Goal: Transaction & Acquisition: Purchase product/service

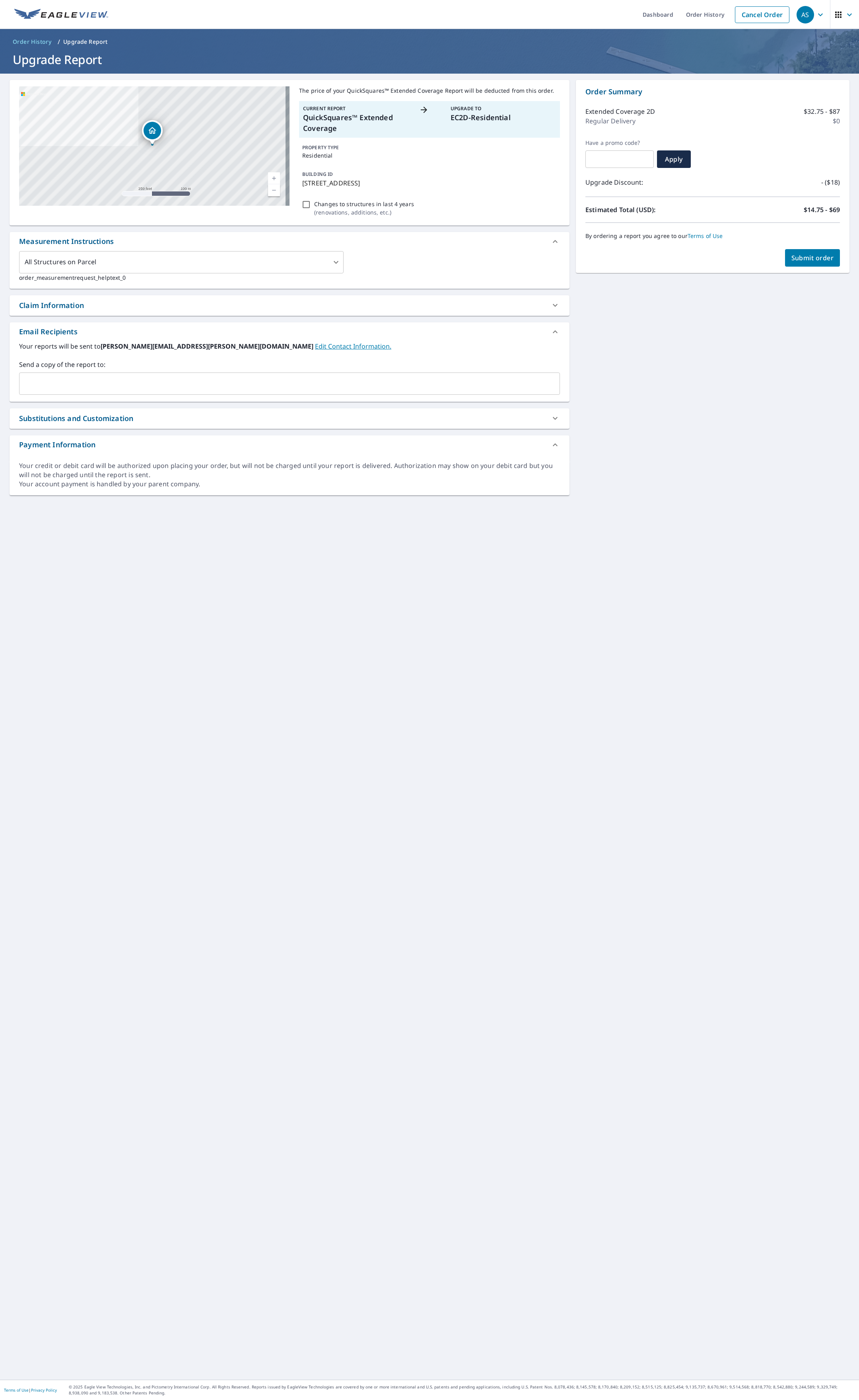
click at [796, 257] on span "Submit order" at bounding box center [813, 257] width 42 height 9
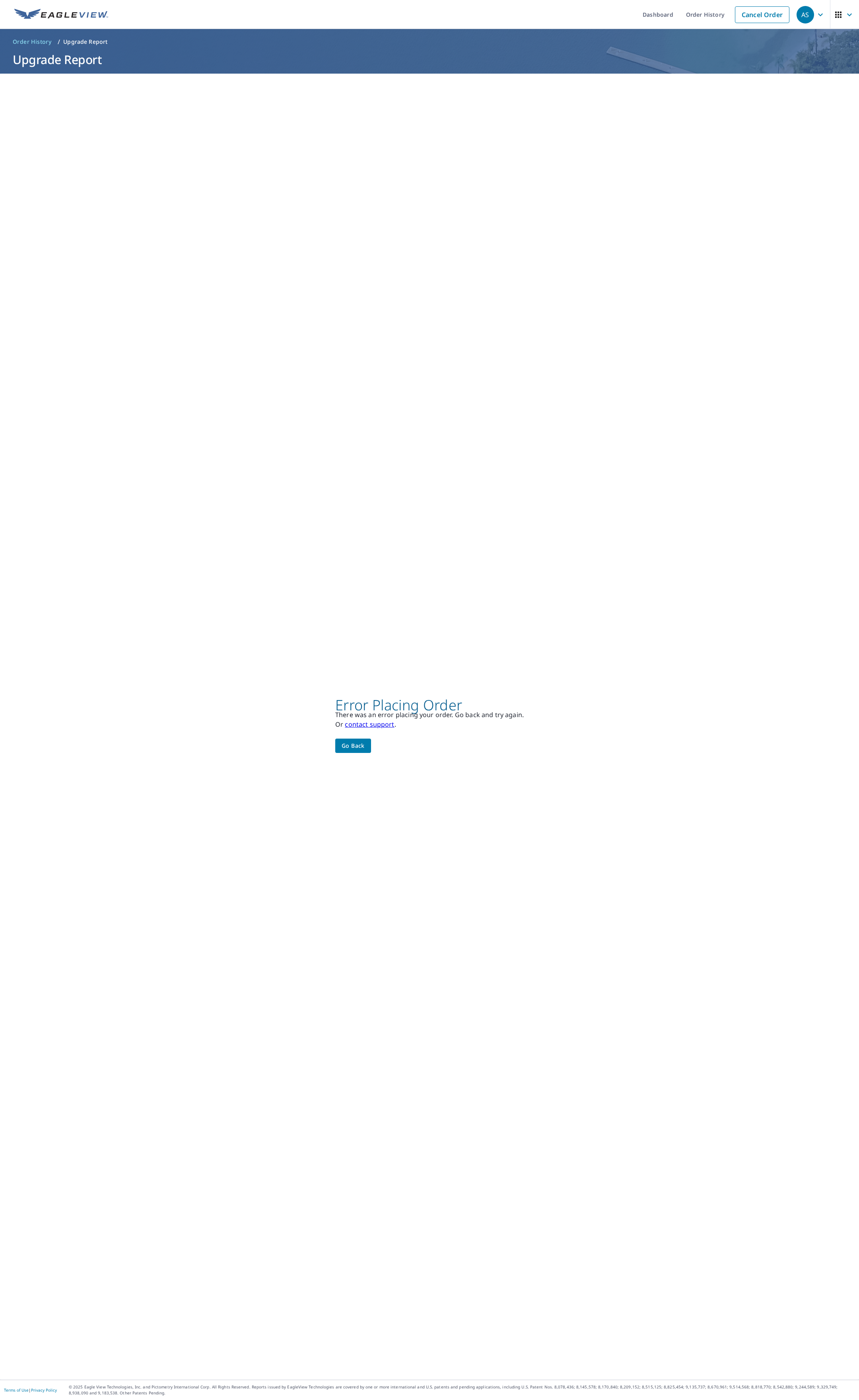
click at [342, 741] on span "Go back" at bounding box center [353, 745] width 23 height 10
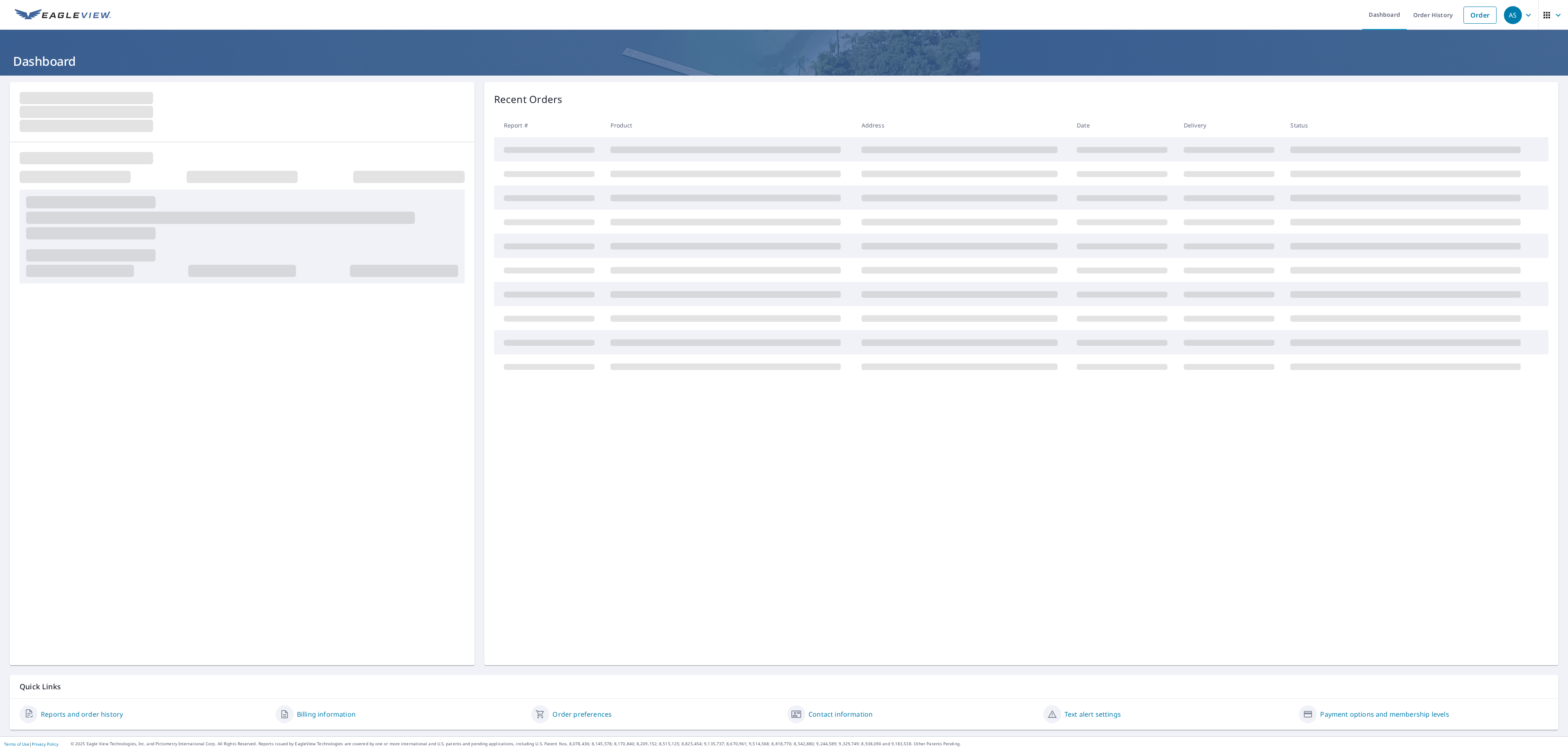
click at [1505, 12] on div "AS" at bounding box center [1514, 15] width 18 height 18
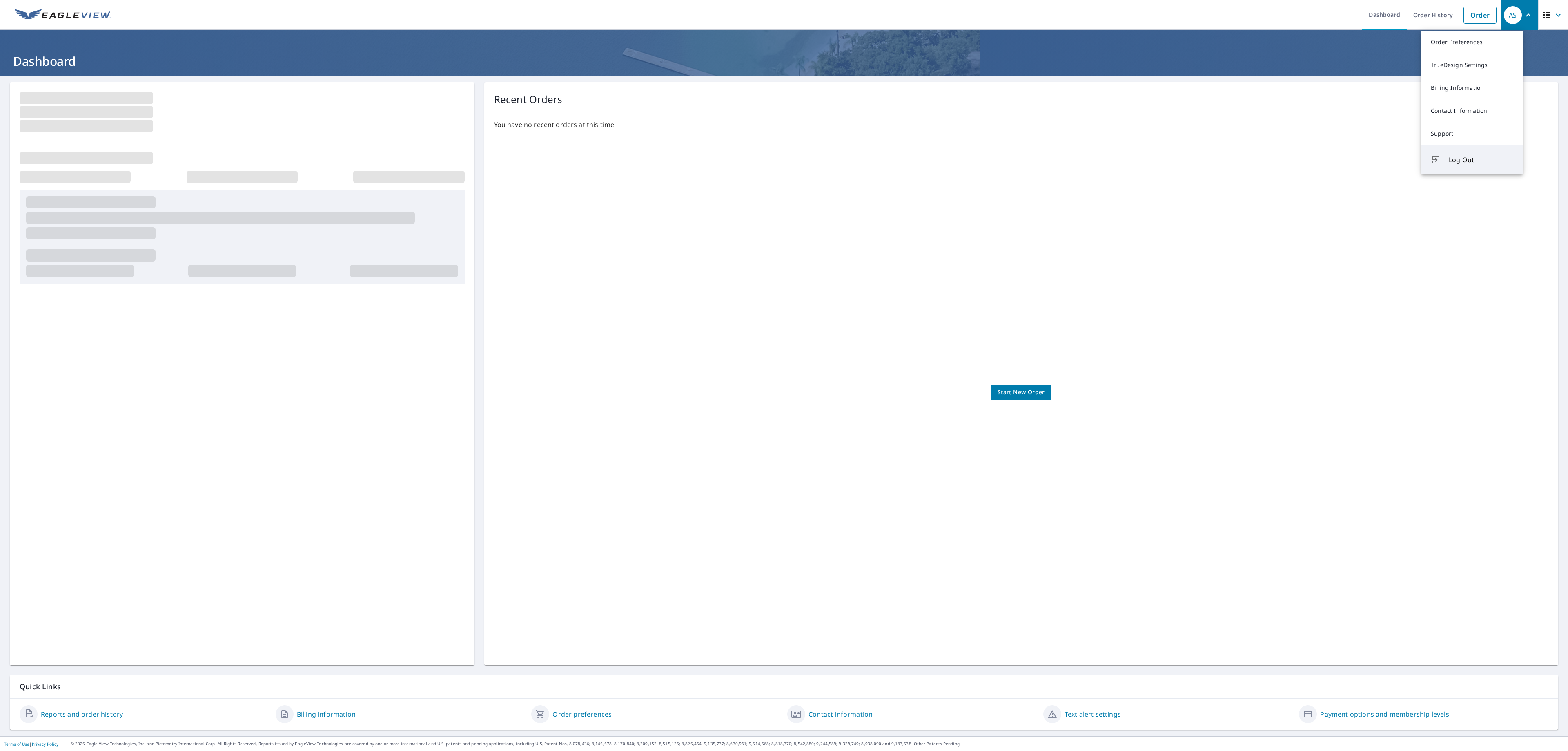
click at [1478, 164] on span "Log Out" at bounding box center [1480, 160] width 64 height 10
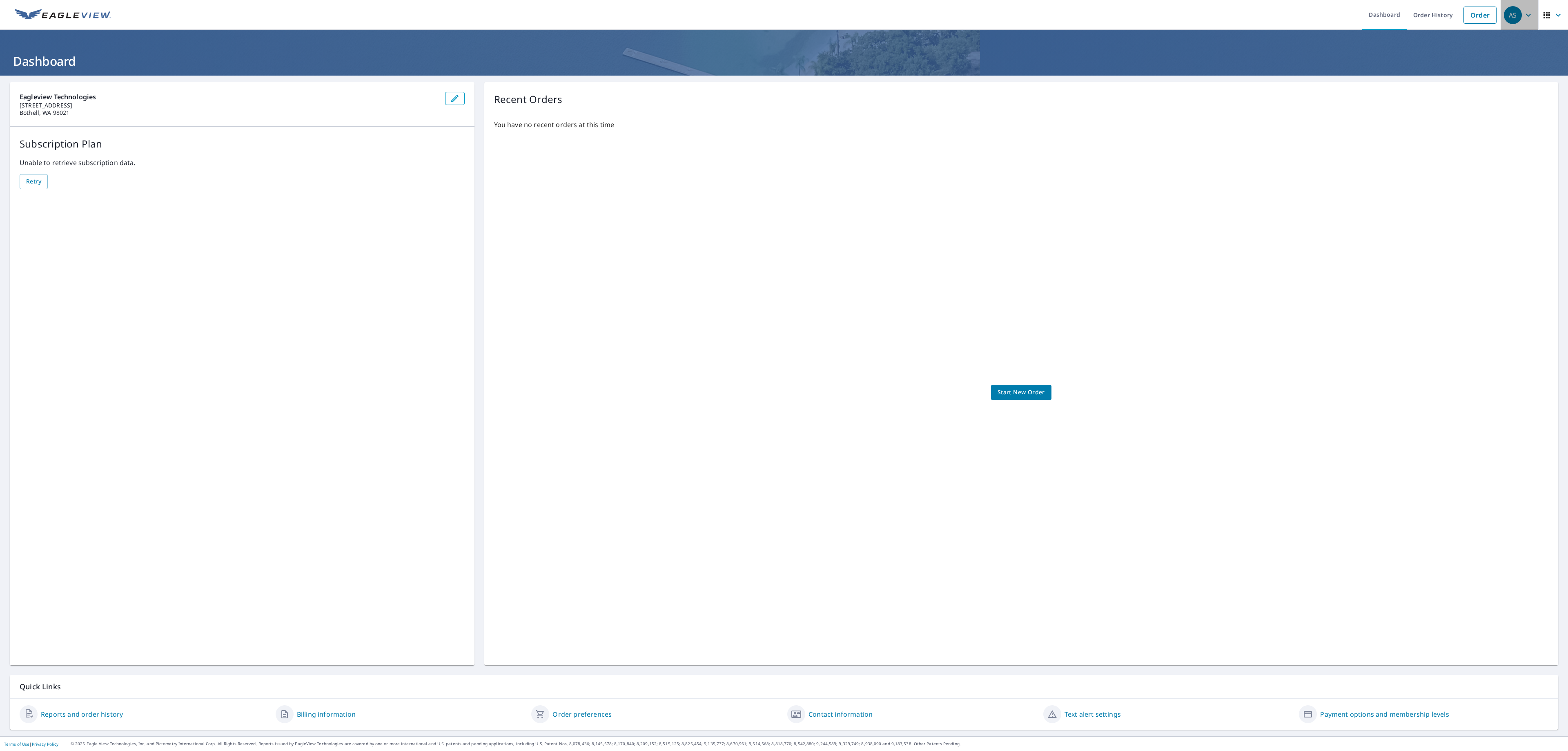
click at [1505, 14] on div "AS" at bounding box center [1514, 15] width 18 height 18
click at [1488, 162] on button "Log Out" at bounding box center [1472, 159] width 102 height 29
